Goal: Find specific page/section: Find specific page/section

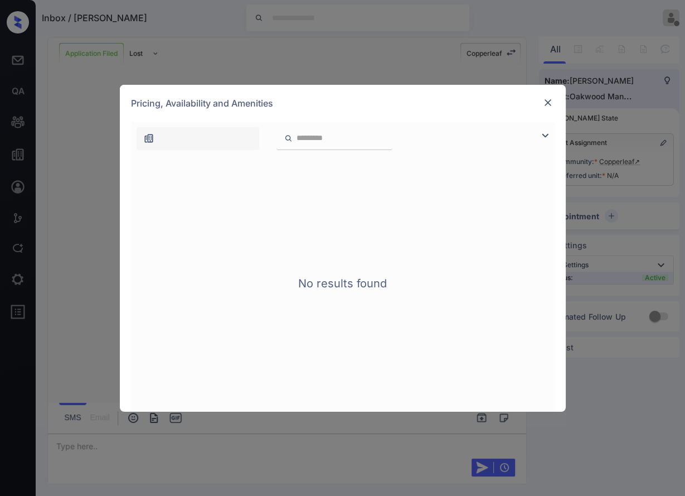
scroll to position [562, 0]
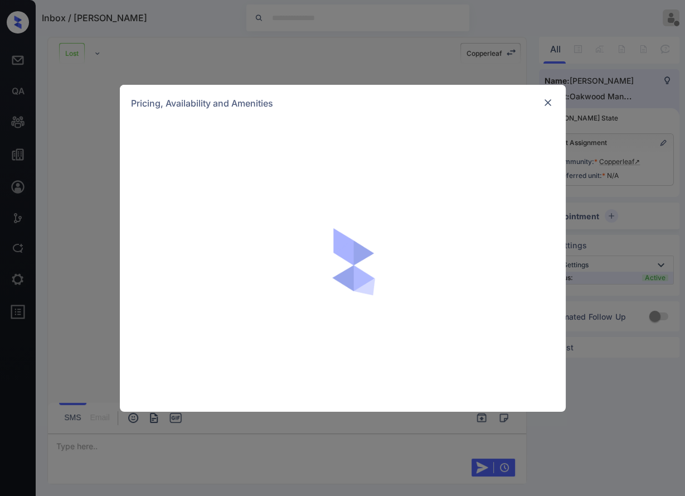
scroll to position [168, 0]
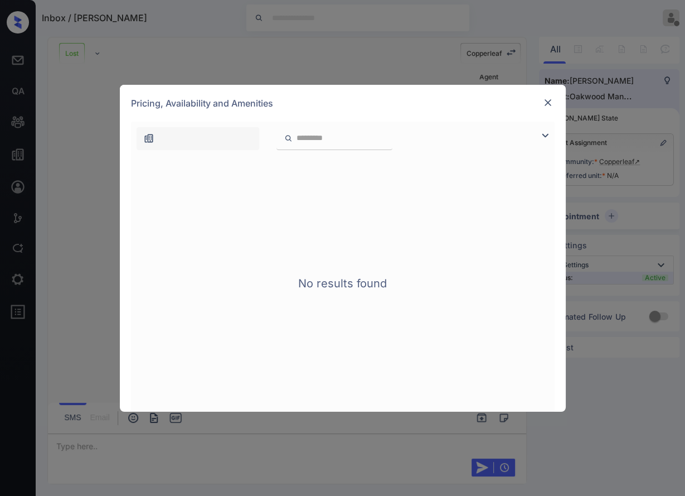
click at [549, 105] on img at bounding box center [548, 102] width 11 height 11
click at [547, 103] on img at bounding box center [548, 102] width 11 height 11
